Goal: Transaction & Acquisition: Purchase product/service

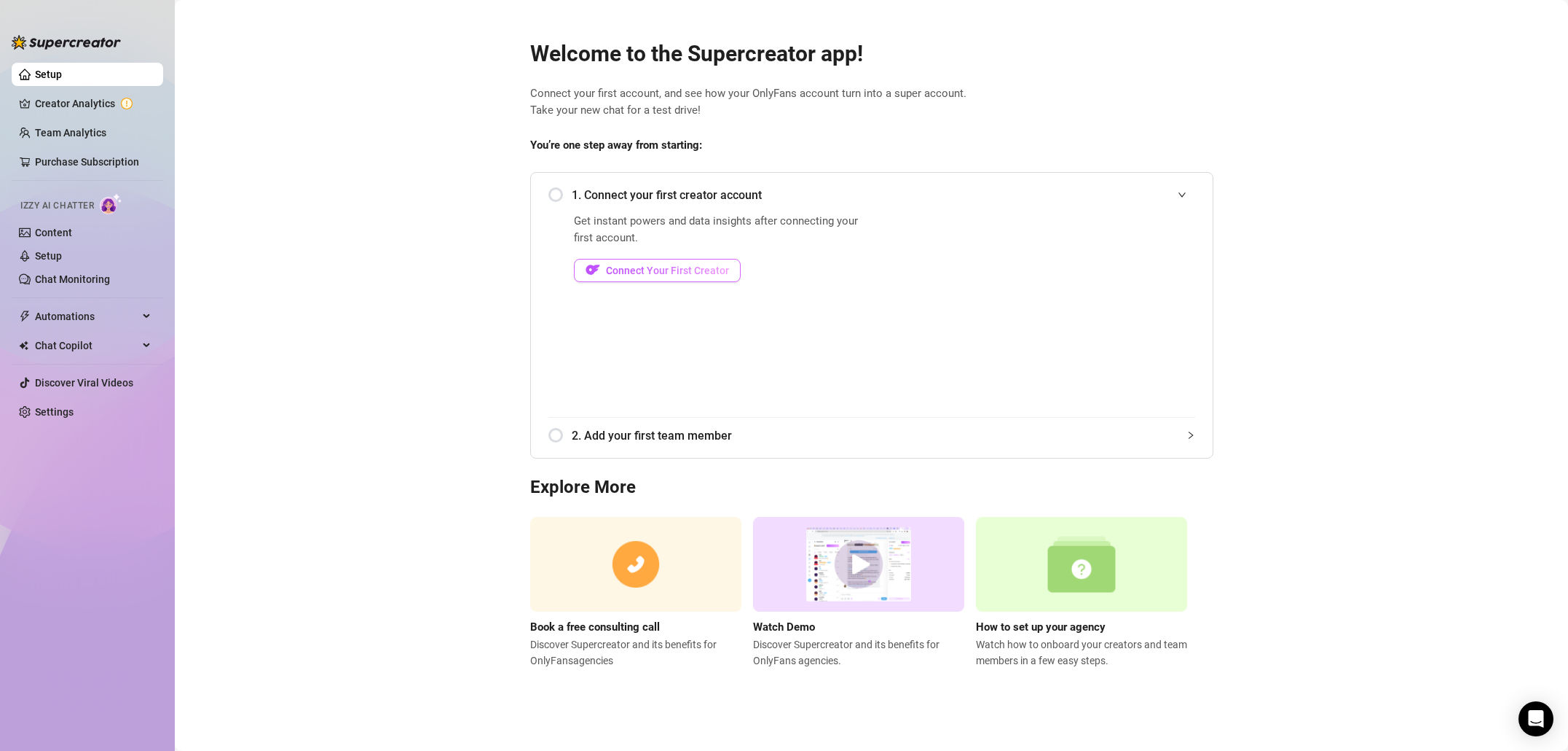
click at [677, 267] on span "Connect Your First Creator" at bounding box center [667, 270] width 123 height 11
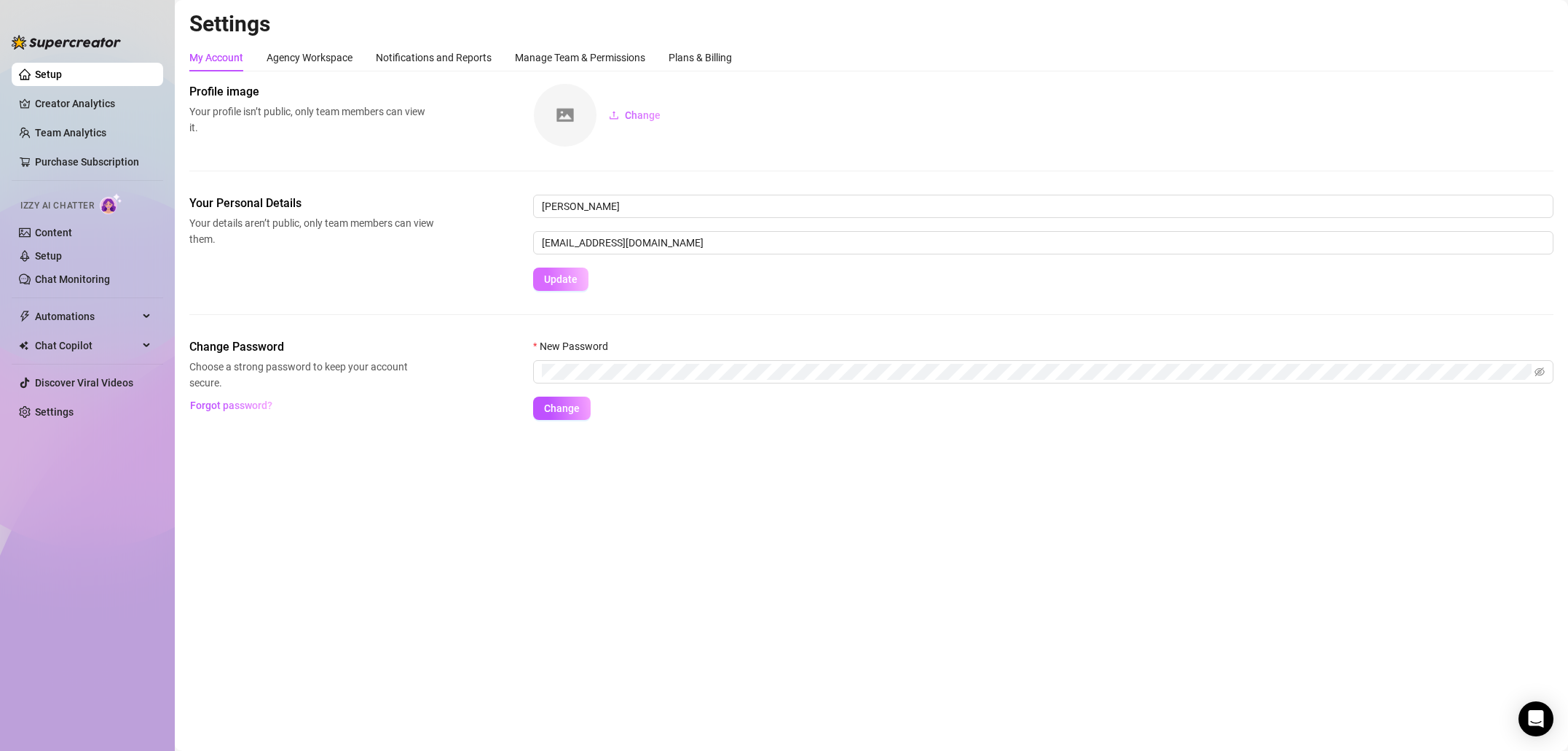
click at [571, 282] on span "Update" at bounding box center [561, 279] width 33 height 11
click at [53, 101] on link "Creator Analytics" at bounding box center [94, 103] width 117 height 23
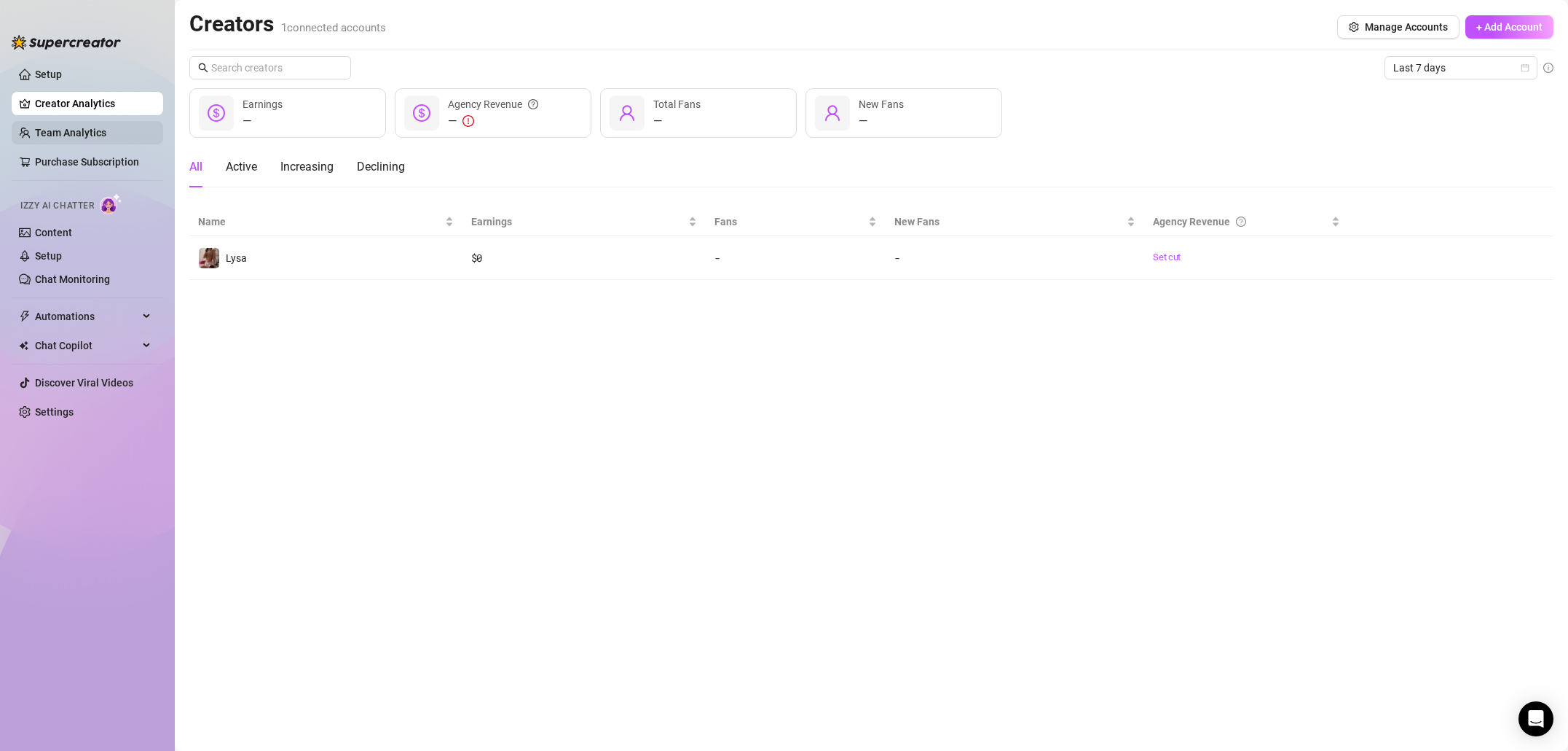
click at [73, 127] on link "Team Analytics" at bounding box center [71, 133] width 72 height 11
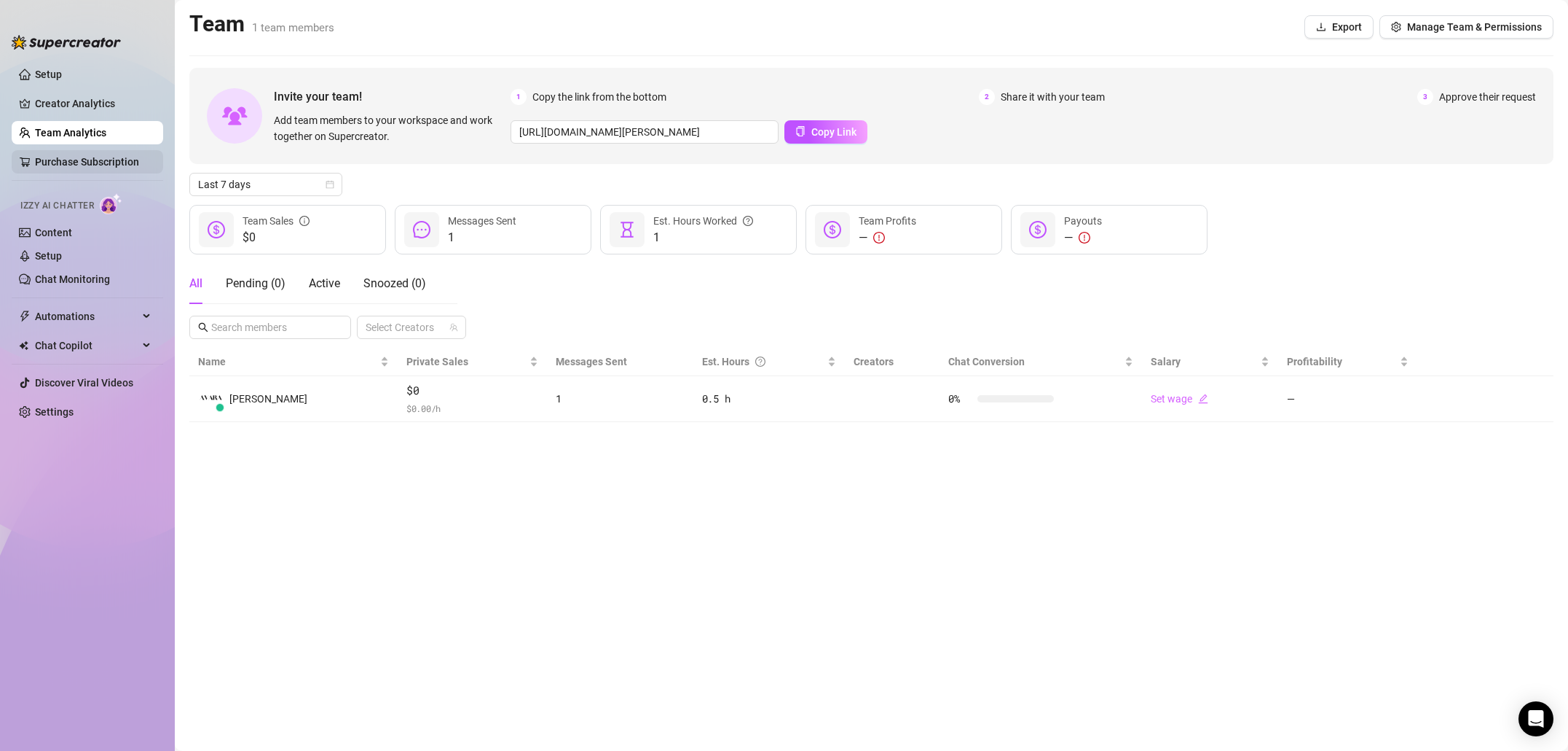
click at [73, 153] on link "Purchase Subscription" at bounding box center [94, 161] width 117 height 23
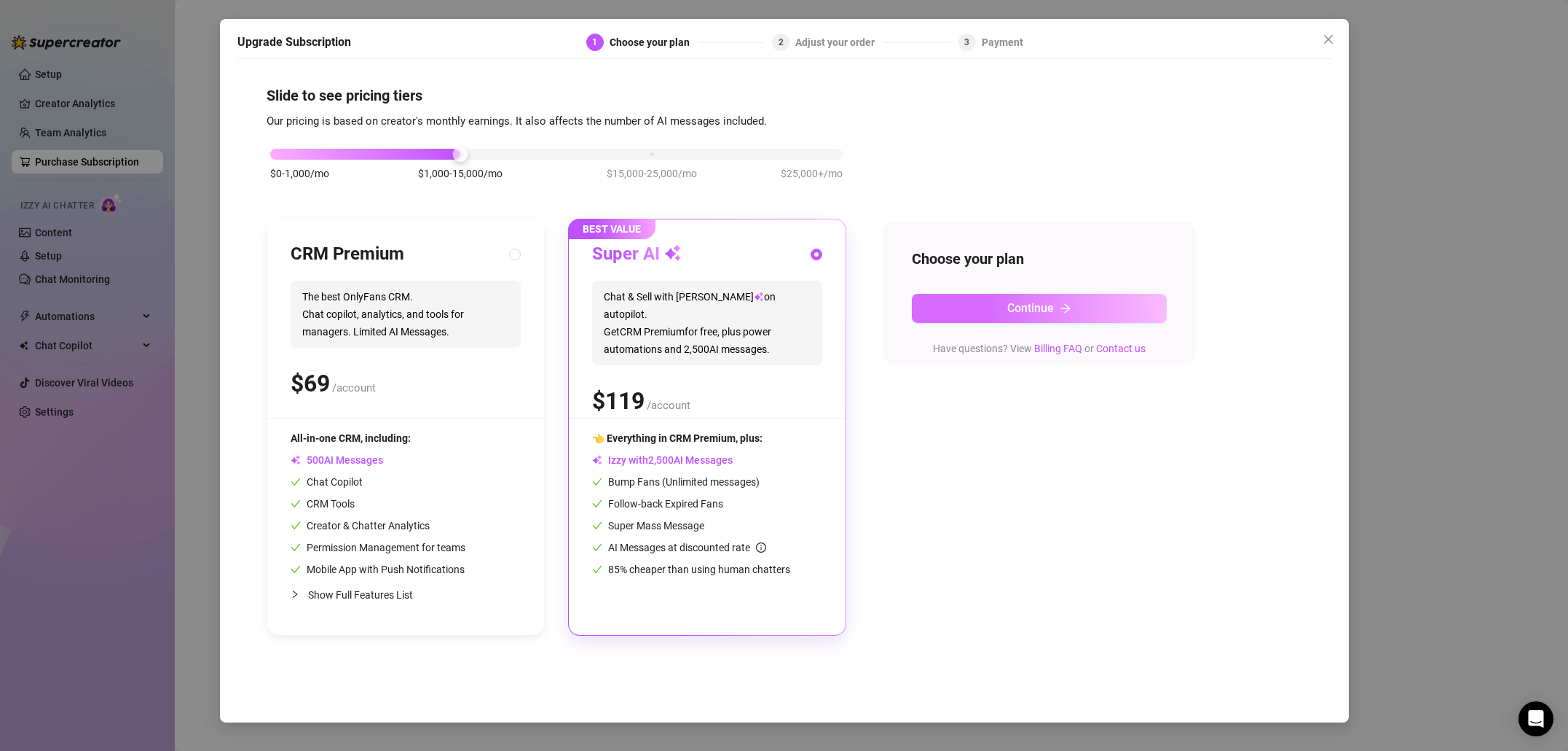
click at [952, 311] on button "Continue" at bounding box center [1039, 308] width 255 height 30
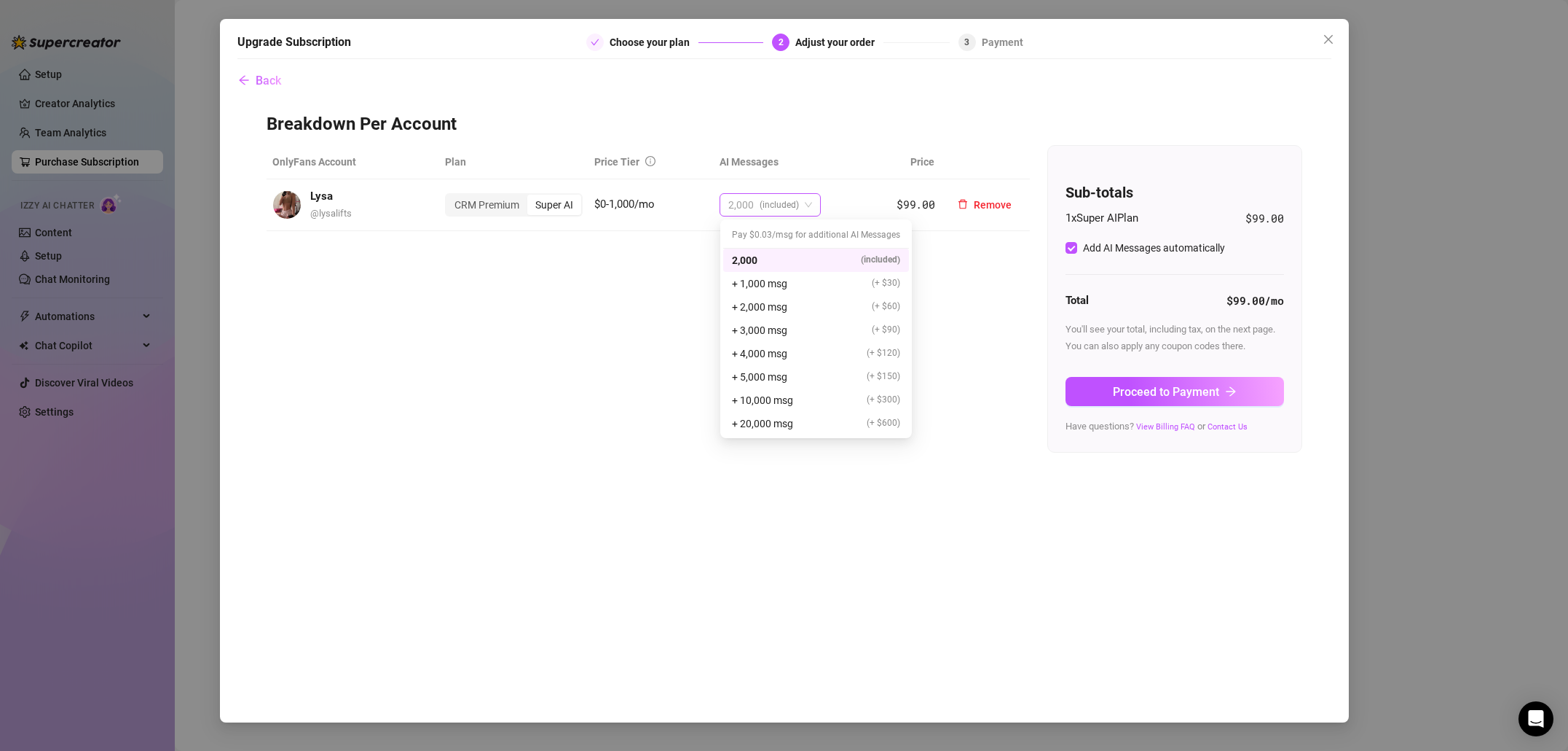
click at [804, 208] on span "2,000 (included)" at bounding box center [771, 204] width 84 height 22
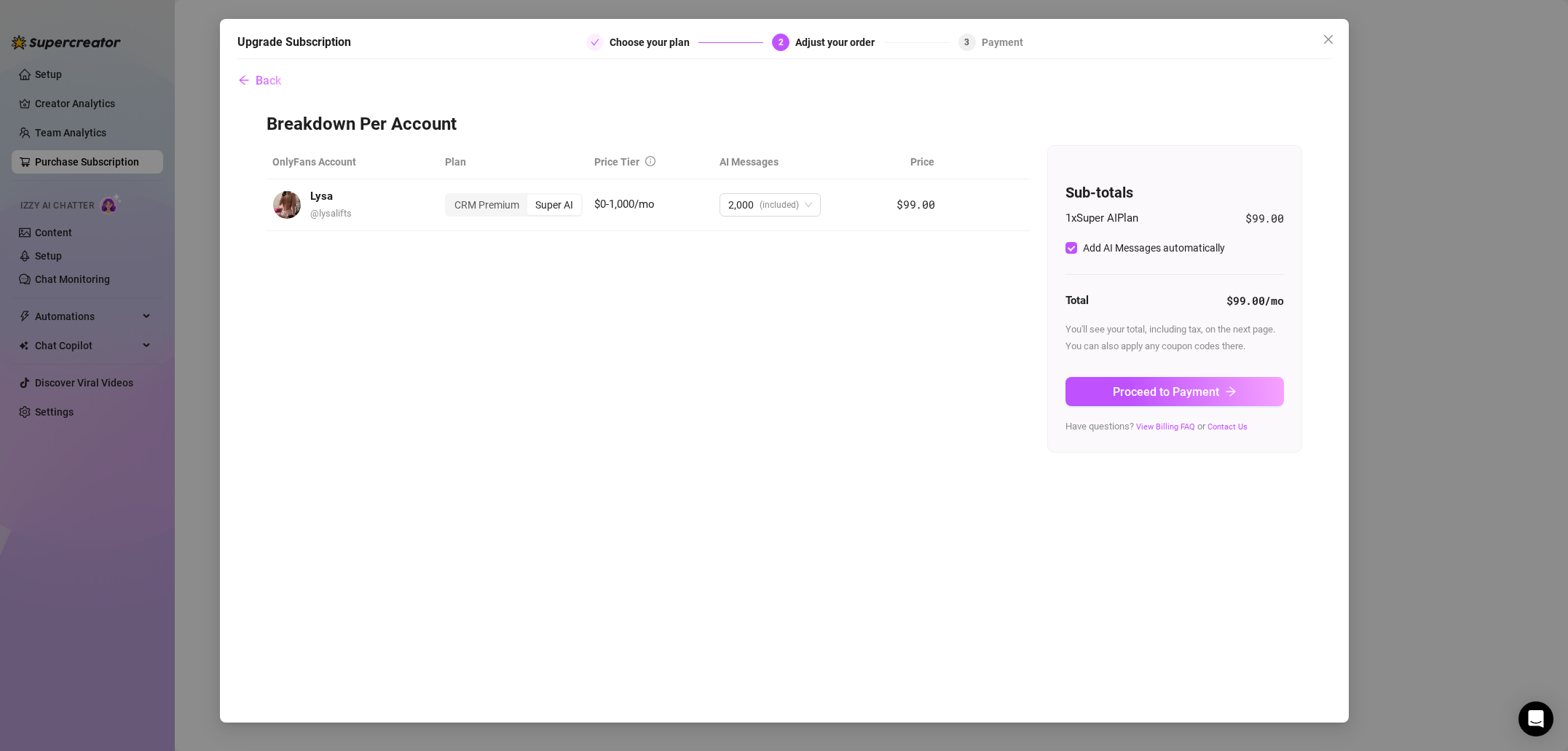
click at [964, 289] on div "OnlyFans Account Plan Price Tier AI Messages Price Lysa @ lysalifts CRM Premium…" at bounding box center [784, 299] width 1036 height 308
click at [1172, 393] on span "Proceed to Payment" at bounding box center [1166, 392] width 106 height 13
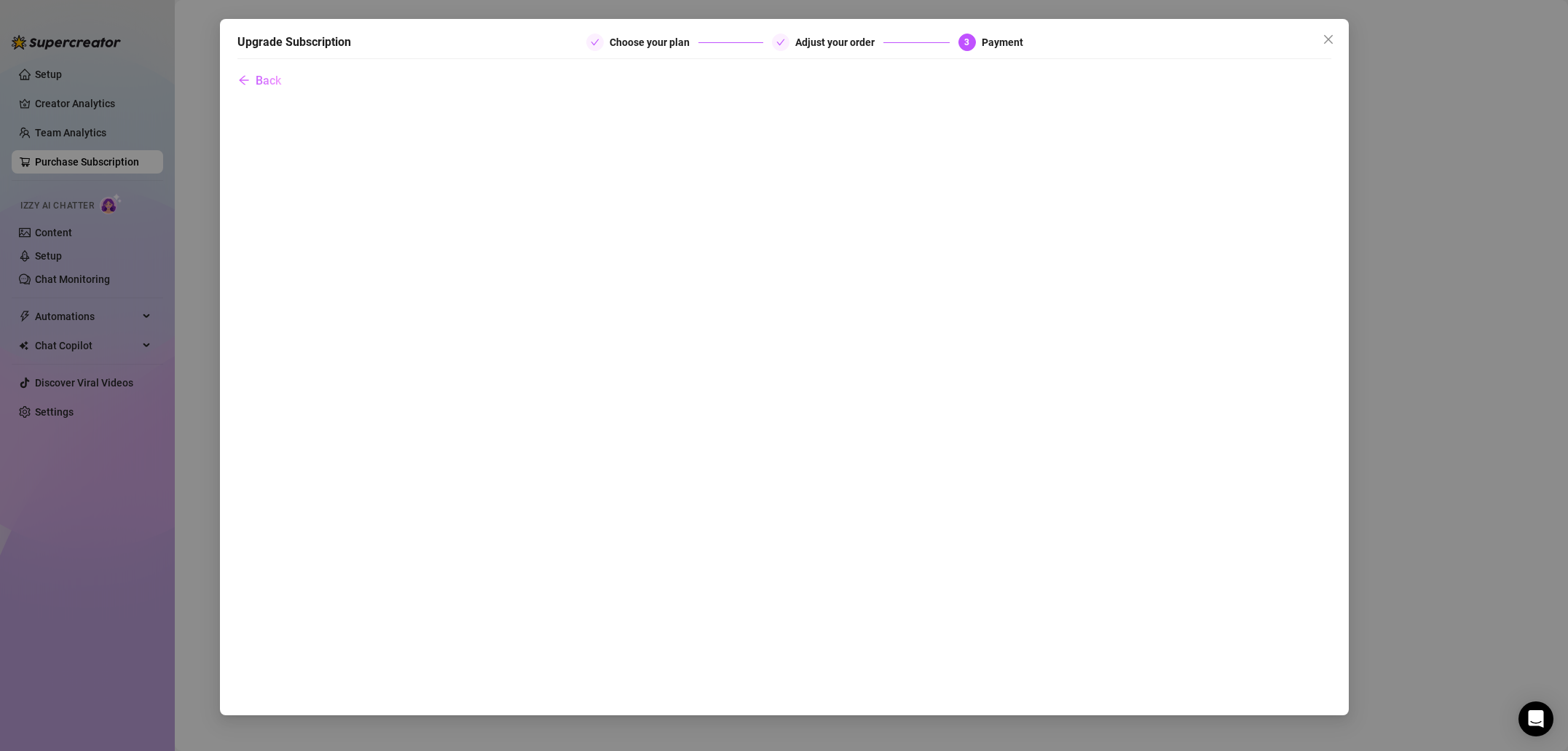
click at [192, 214] on div "Upgrade Subscription Choose your plan Adjust your order 3 Payment Back" at bounding box center [784, 376] width 1568 height 751
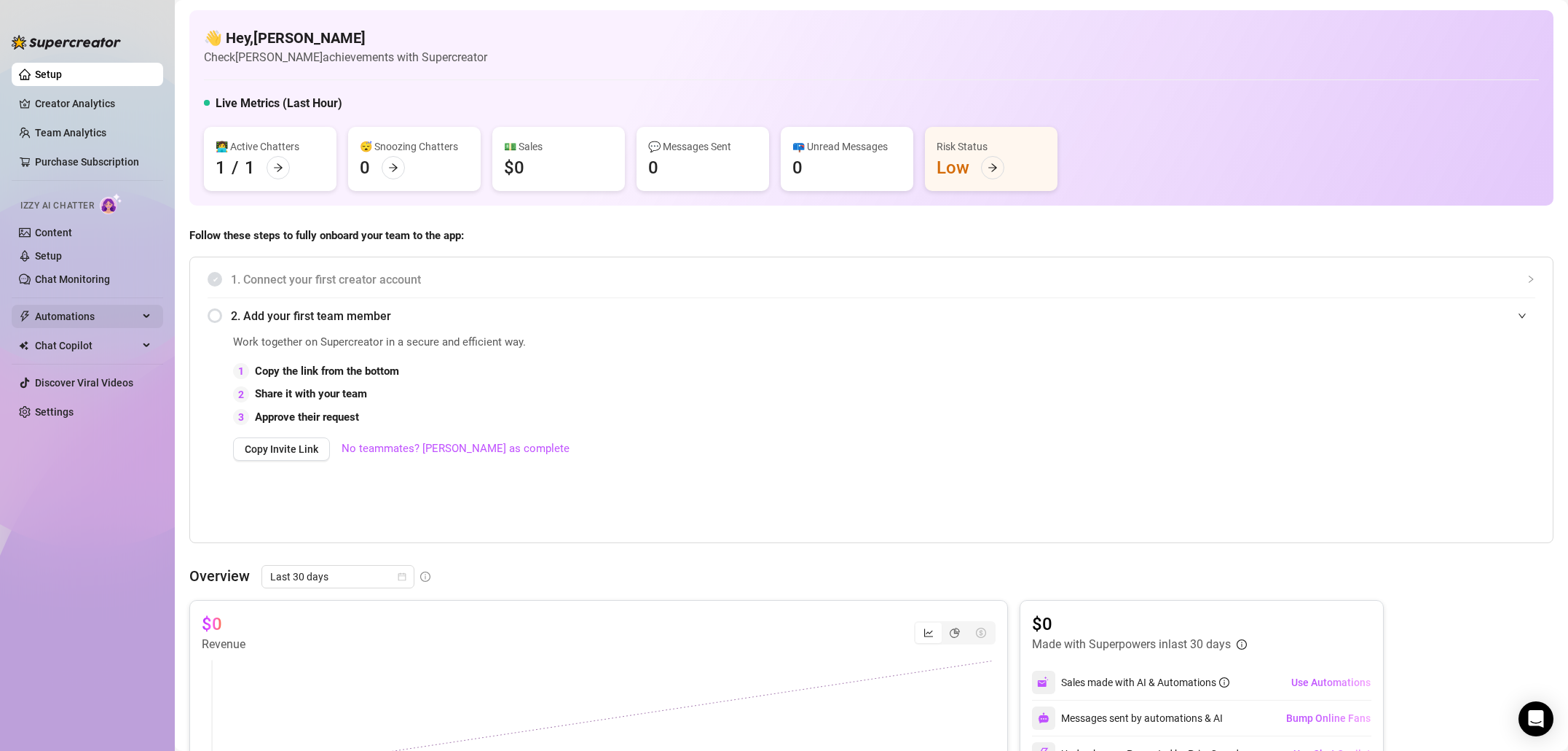
click at [145, 322] on div "Automations" at bounding box center [87, 316] width 152 height 23
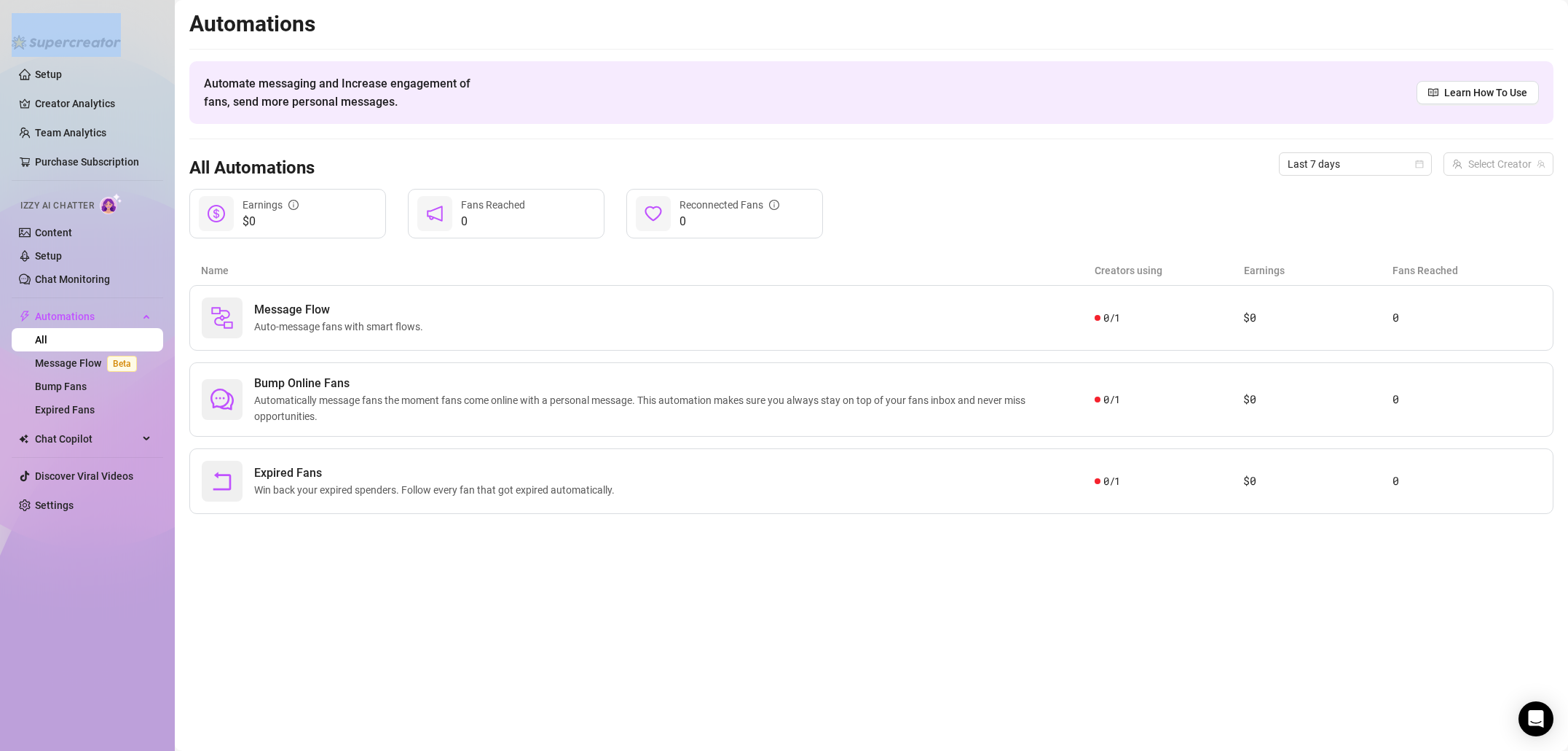
drag, startPoint x: 130, startPoint y: 49, endPoint x: 60, endPoint y: 49, distance: 70.0
click at [60, 49] on div "Setup Creator Analytics Team Analytics Purchase Subscription Izzy AI Chatter Co…" at bounding box center [87, 376] width 152 height 724
